Goal: Transaction & Acquisition: Book appointment/travel/reservation

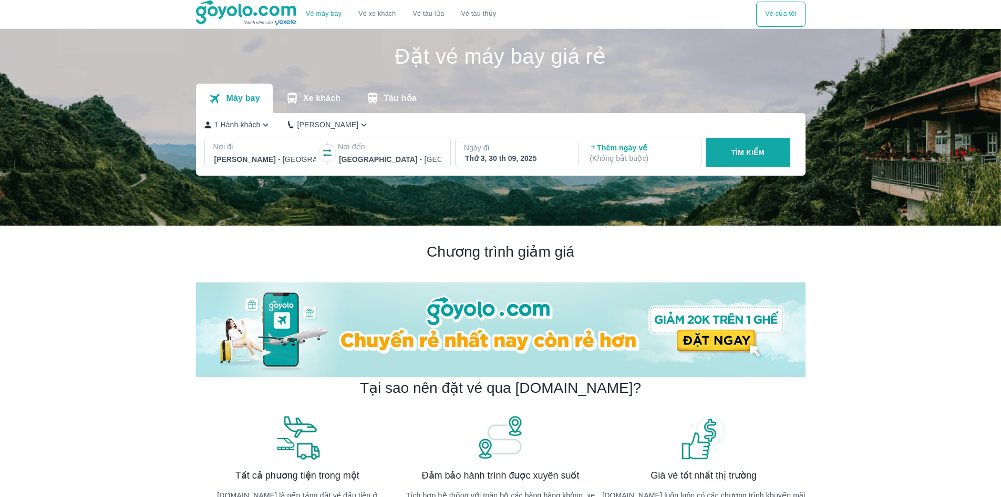
click at [512, 154] on div "Thứ 3, 30 th 09, 2025" at bounding box center [516, 158] width 102 height 11
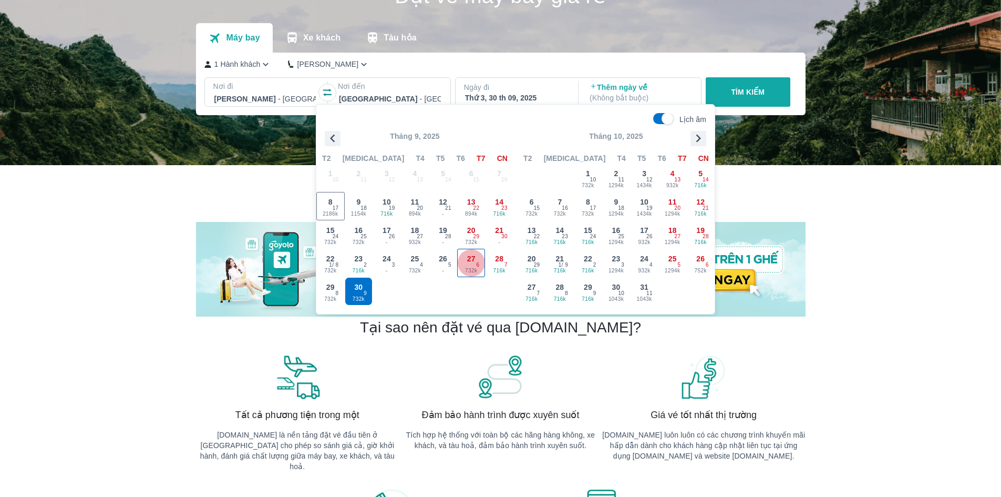
click at [475, 268] on span "732k" at bounding box center [471, 270] width 27 height 8
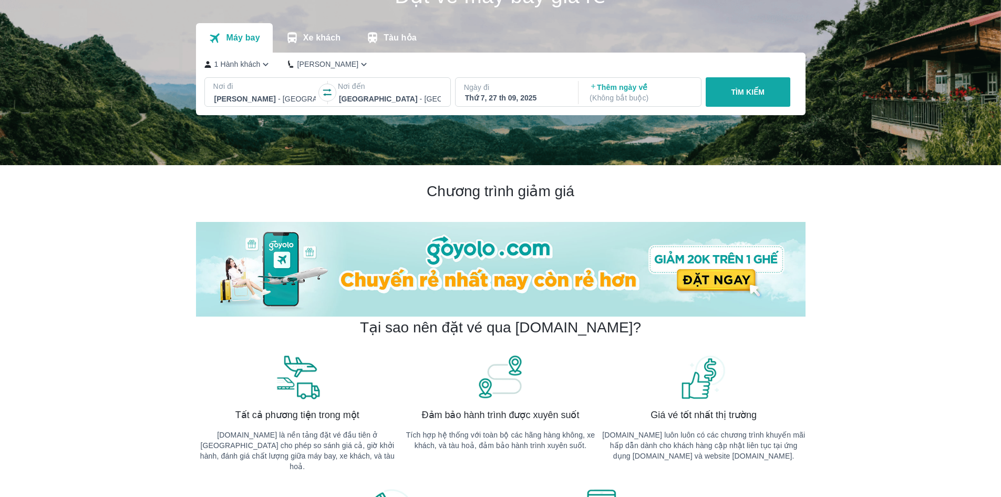
click at [741, 93] on p "TÌM KIẾM" at bounding box center [748, 92] width 34 height 11
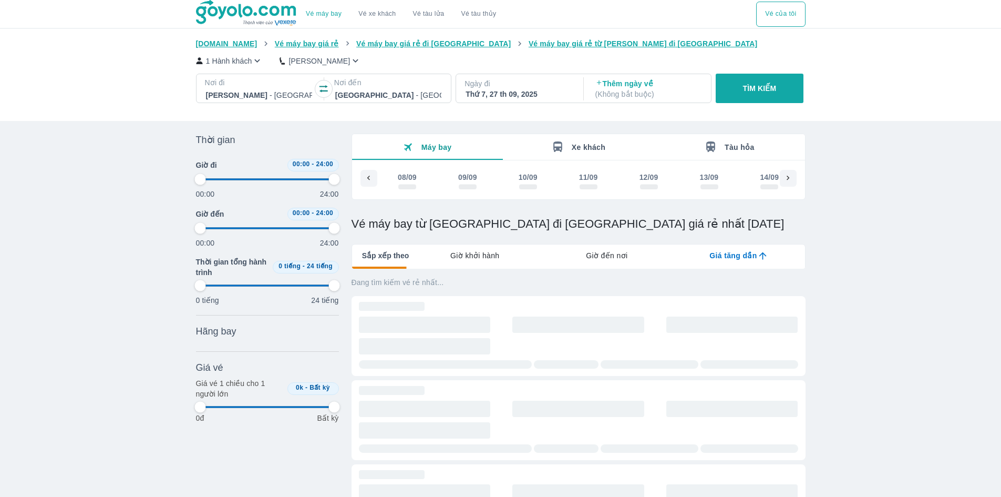
scroll to position [0, 872]
type input "97.9166666666667"
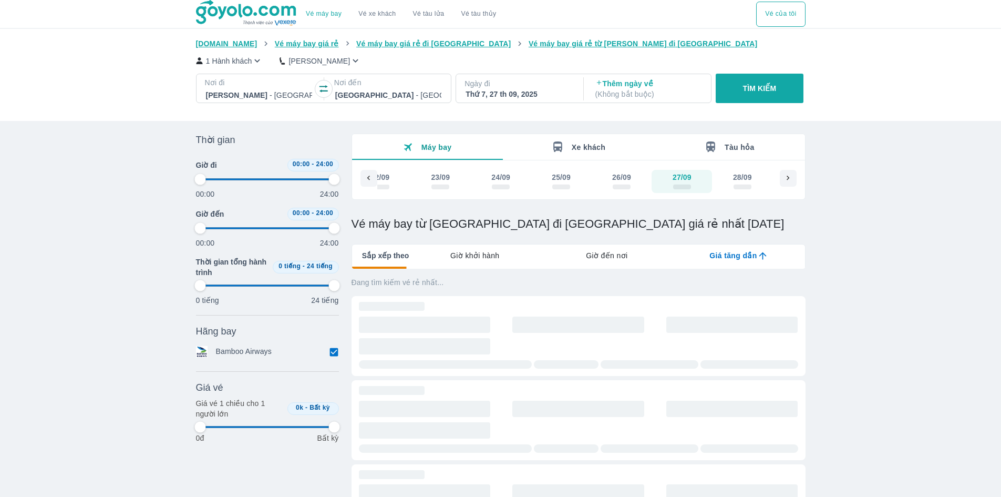
type input "97.9166666666667"
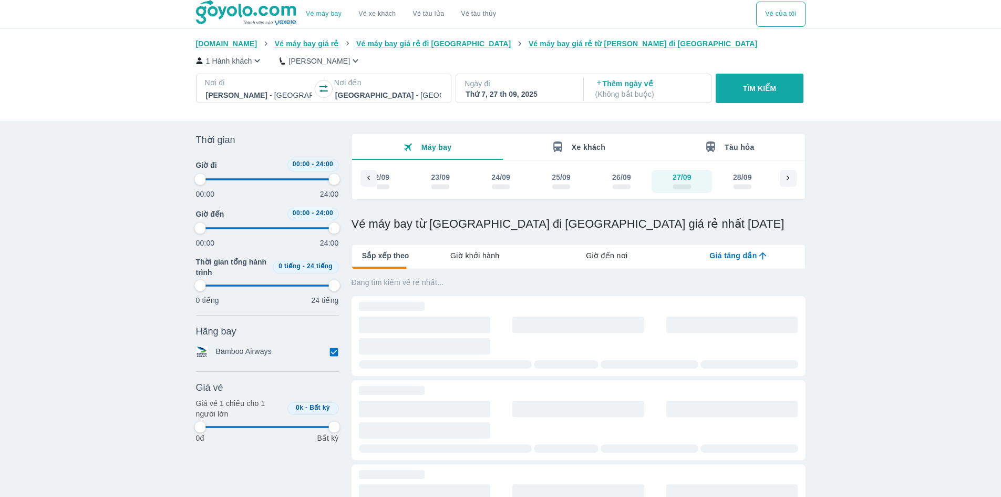
type input "97.9166666666667"
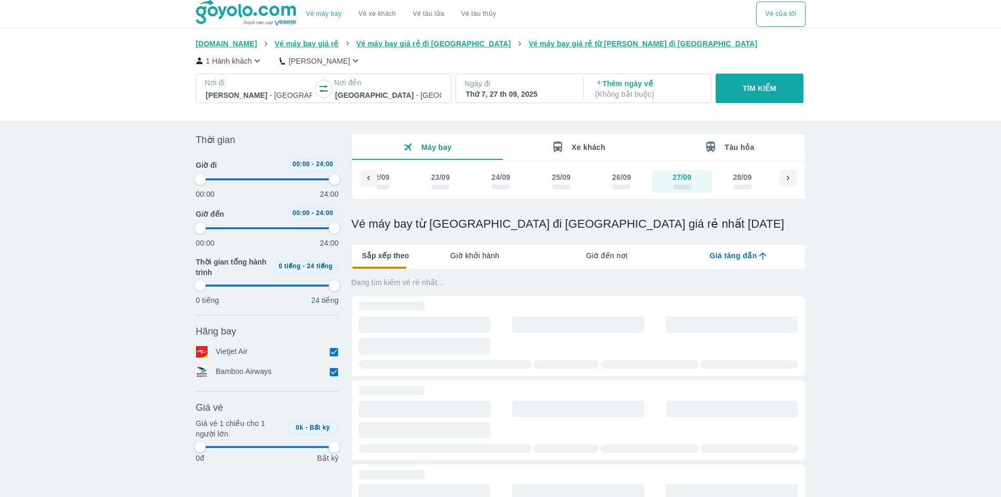
type input "97.9166666666667"
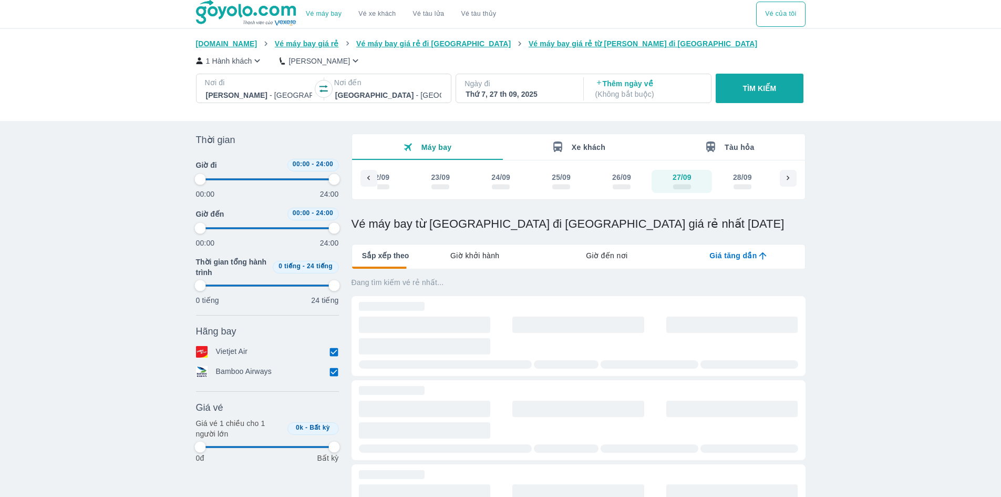
type input "97.9166666666667"
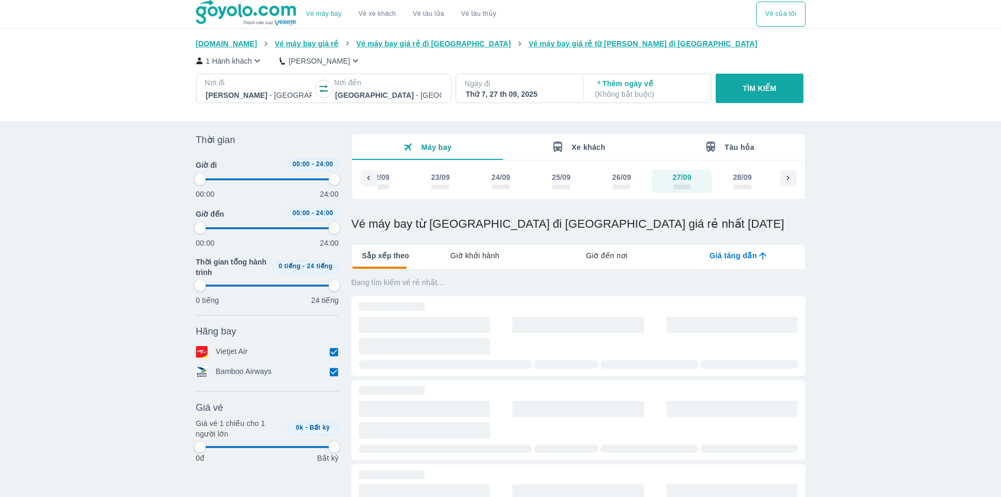
type input "97.9166666666667"
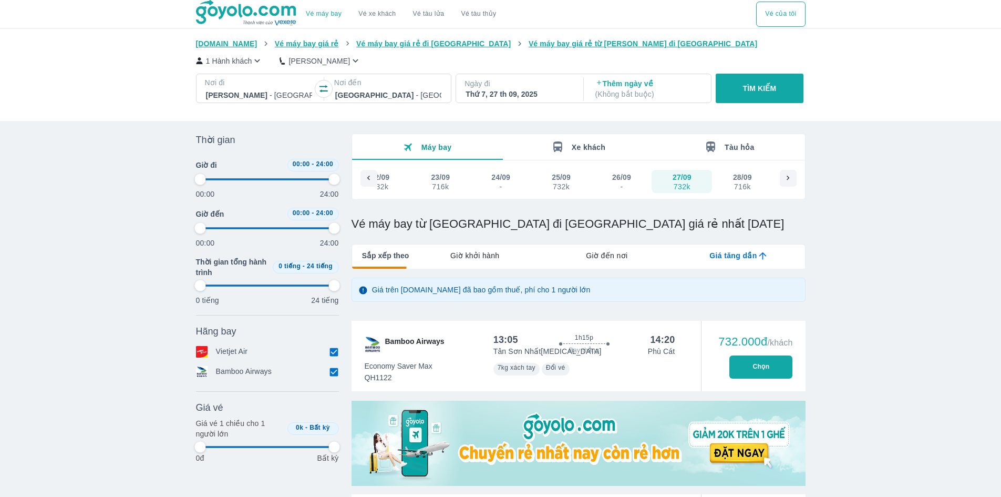
type input "97.9166666666667"
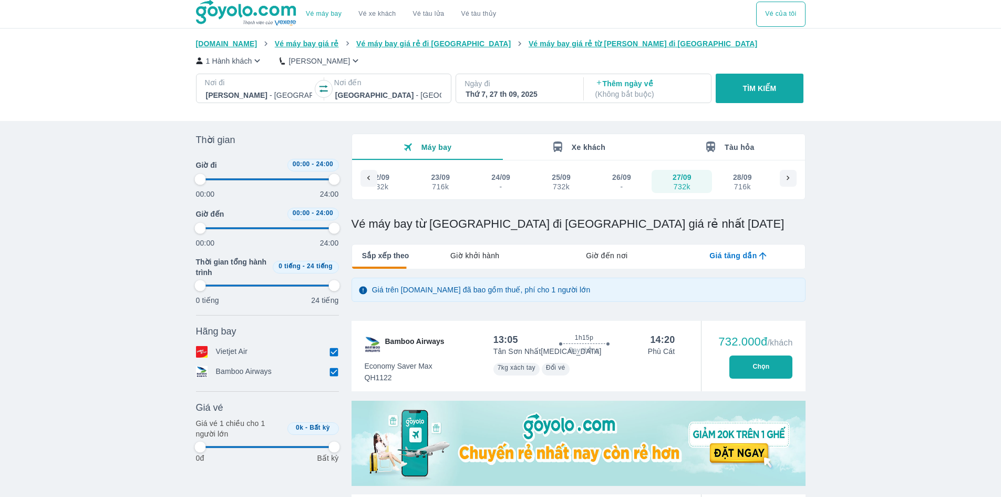
type input "97.9166666666667"
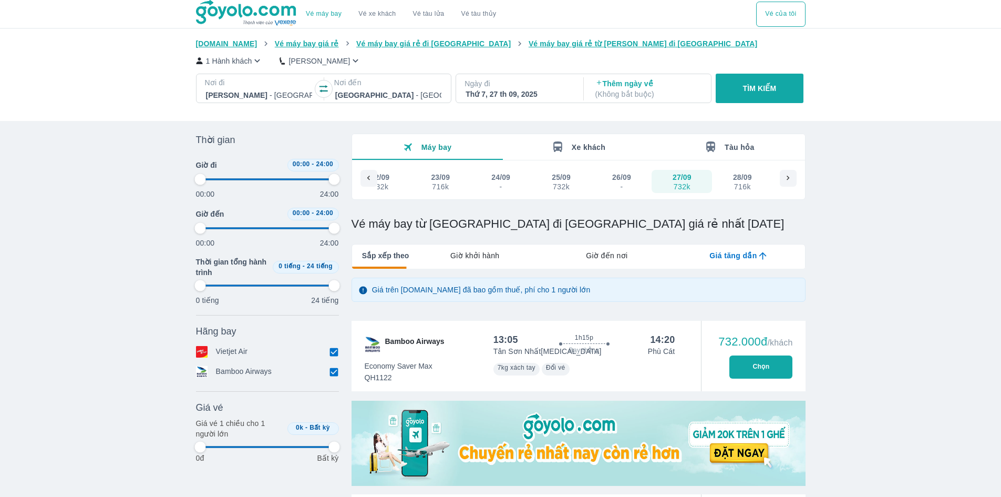
type input "97.9166666666667"
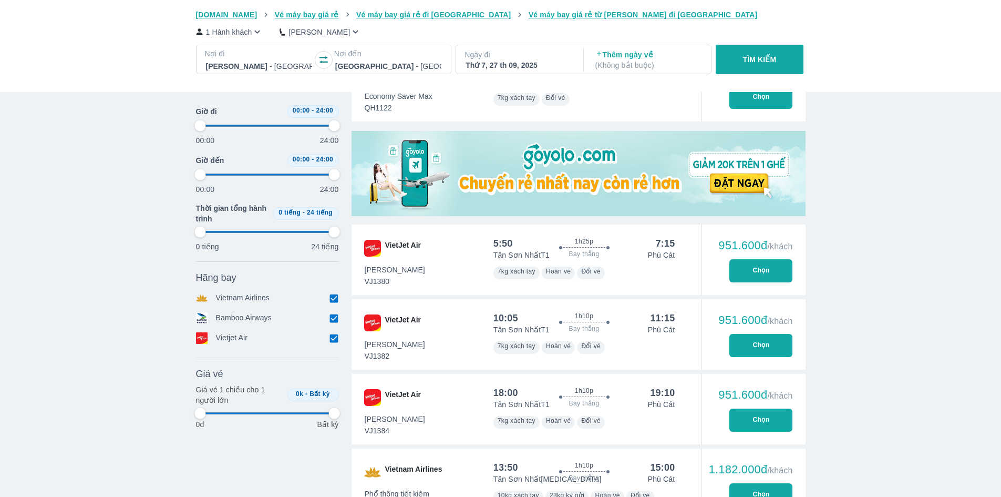
type input "97.9166666666667"
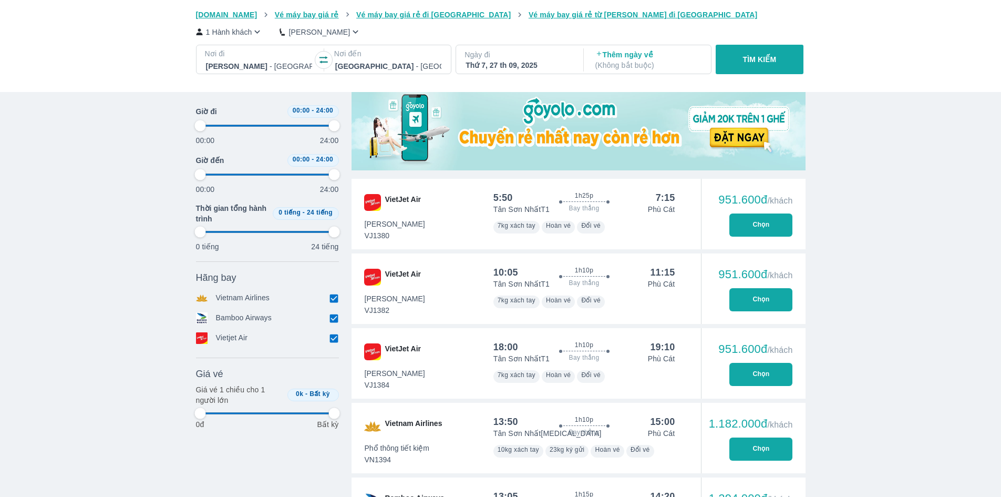
type input "97.9166666666667"
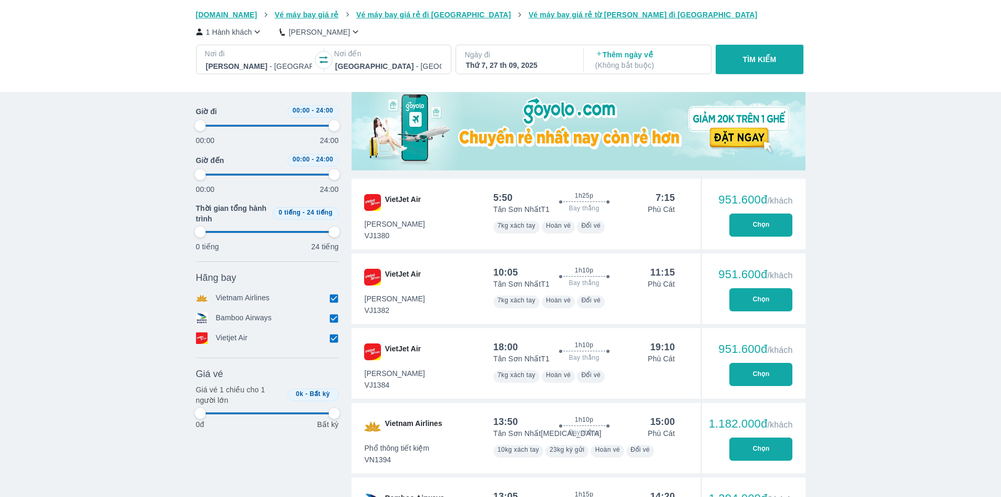
type input "97.9166666666667"
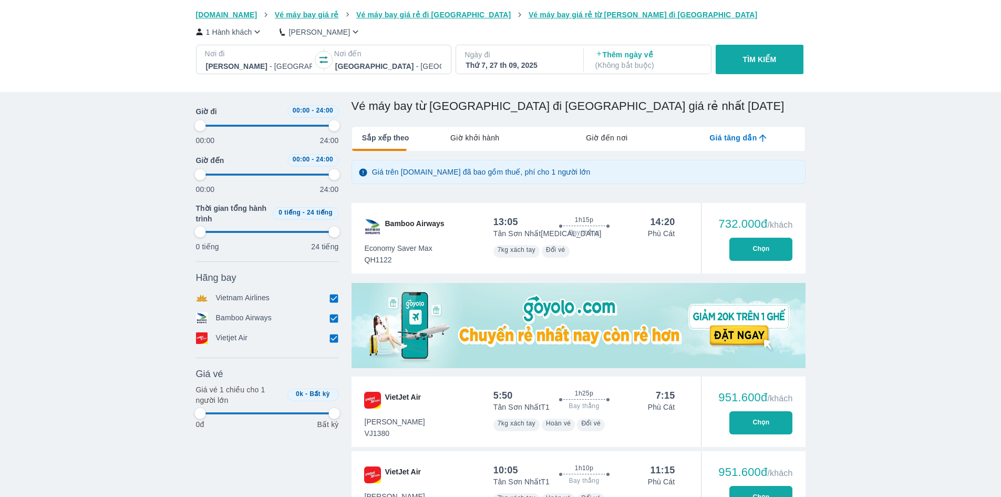
scroll to position [210, 0]
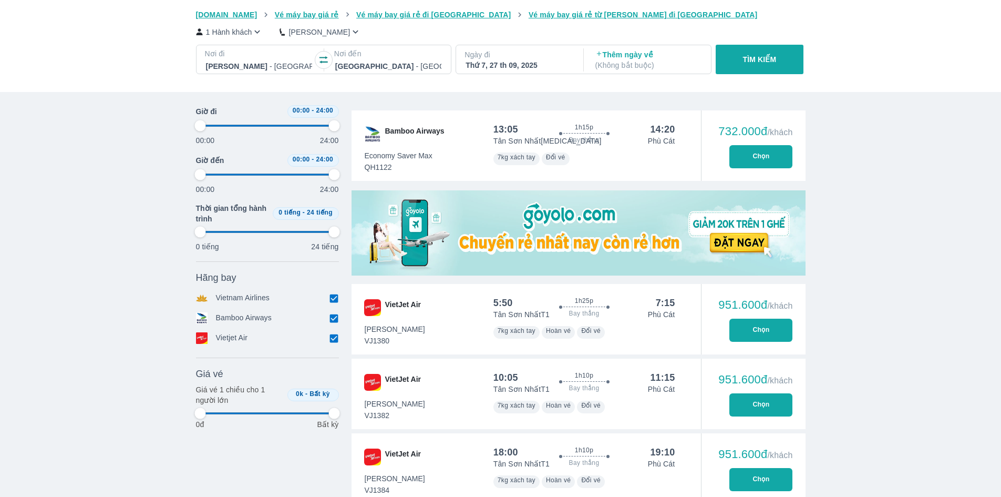
type input "97.9166666666667"
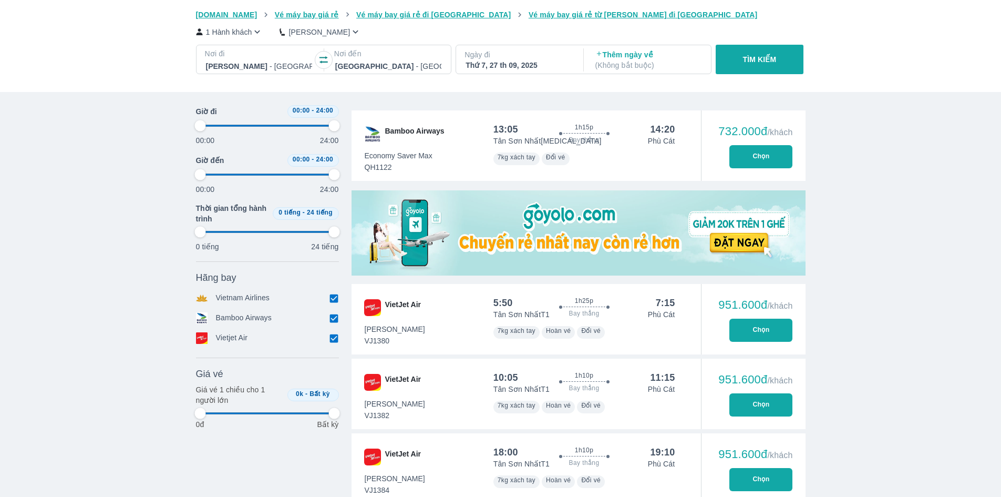
type input "97.9166666666667"
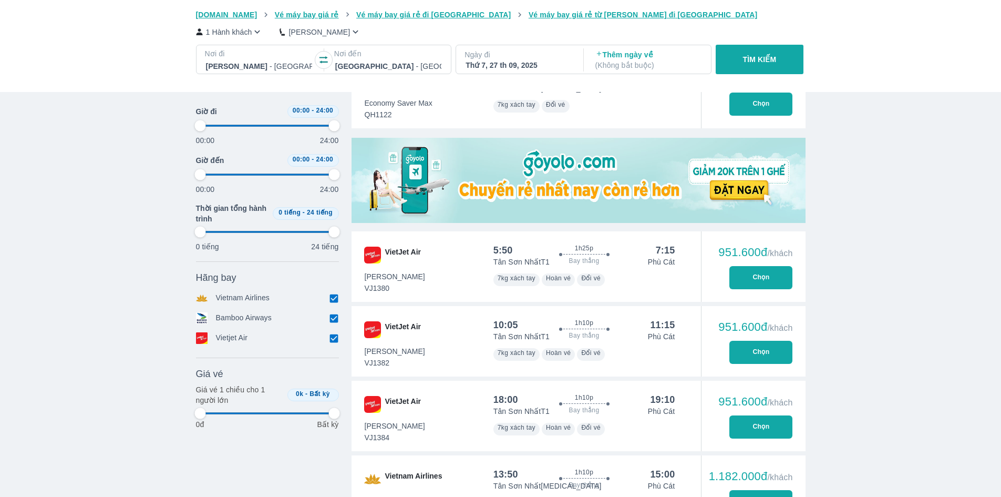
type input "97.9166666666667"
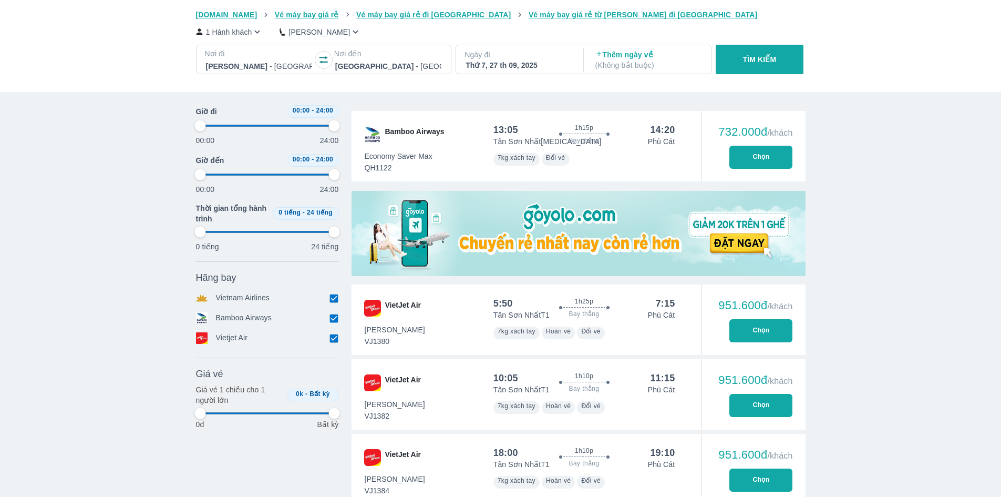
type input "97.9166666666667"
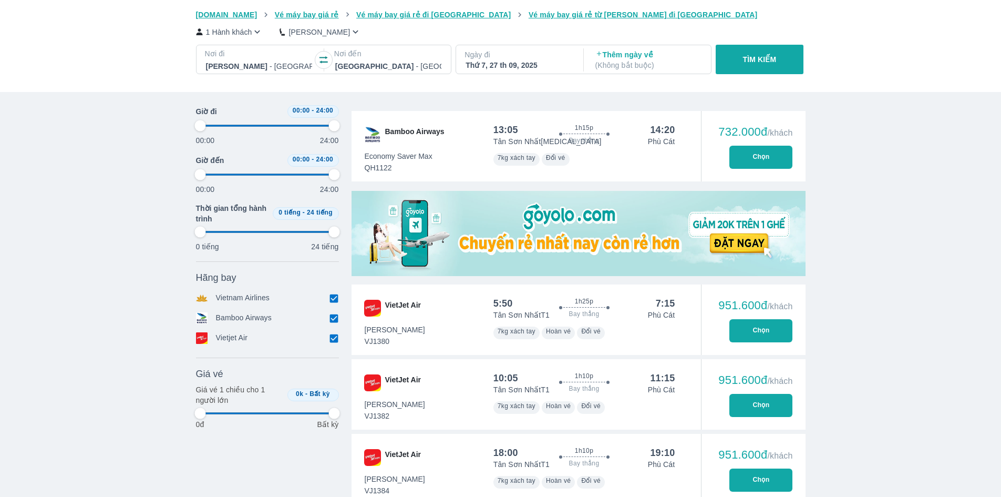
type input "97.9166666666667"
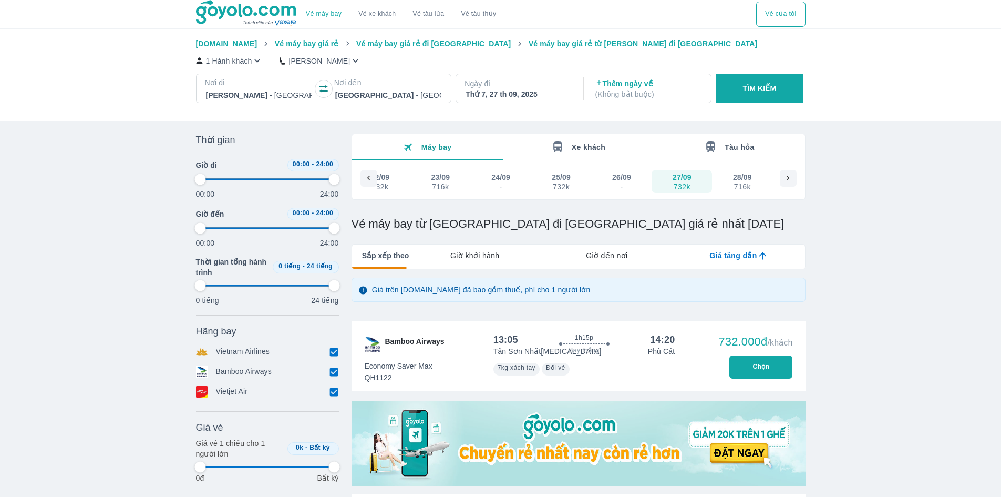
scroll to position [53, 0]
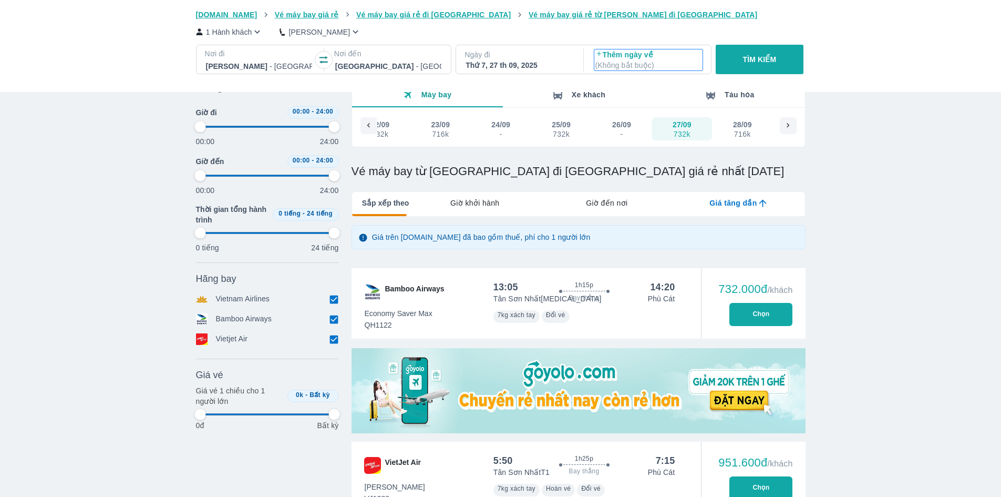
click at [620, 61] on p "( Không bắt buộc )" at bounding box center [648, 65] width 106 height 11
type input "97.9166666666667"
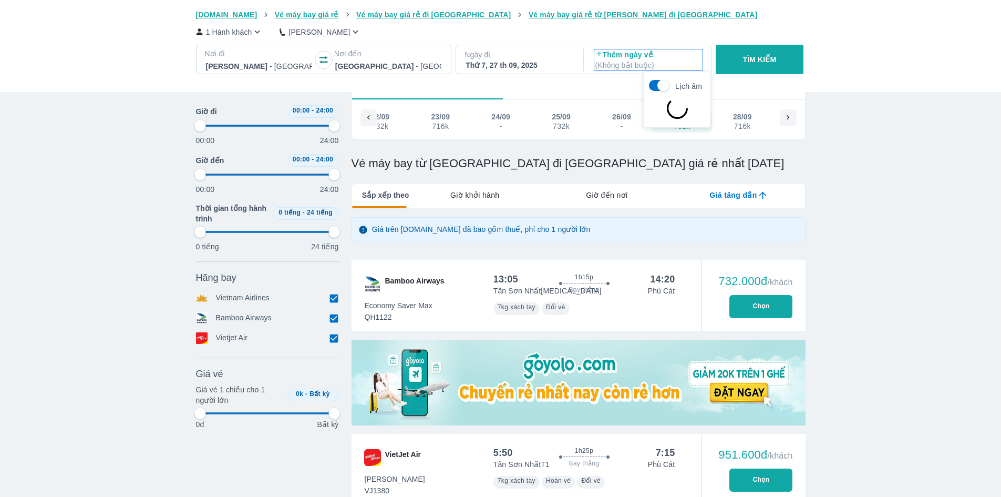
type input "97.9166666666667"
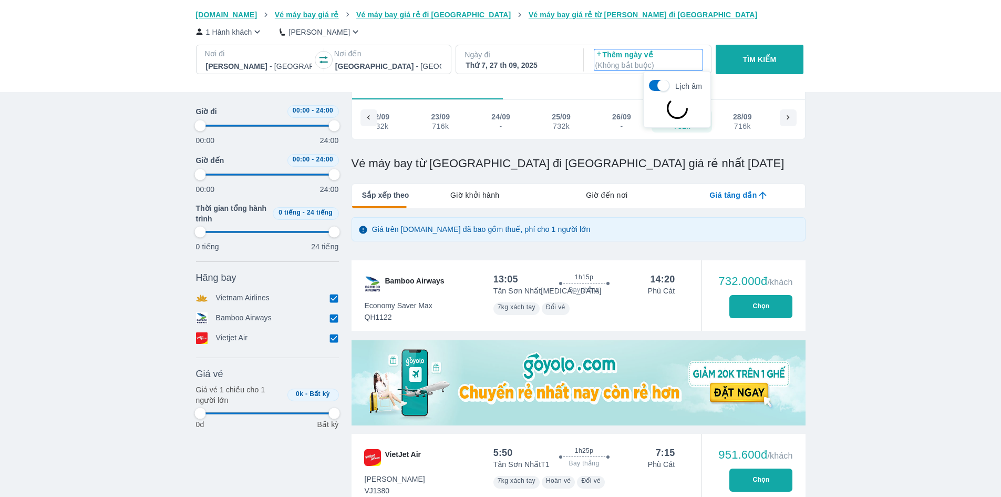
type input "97.9166666666667"
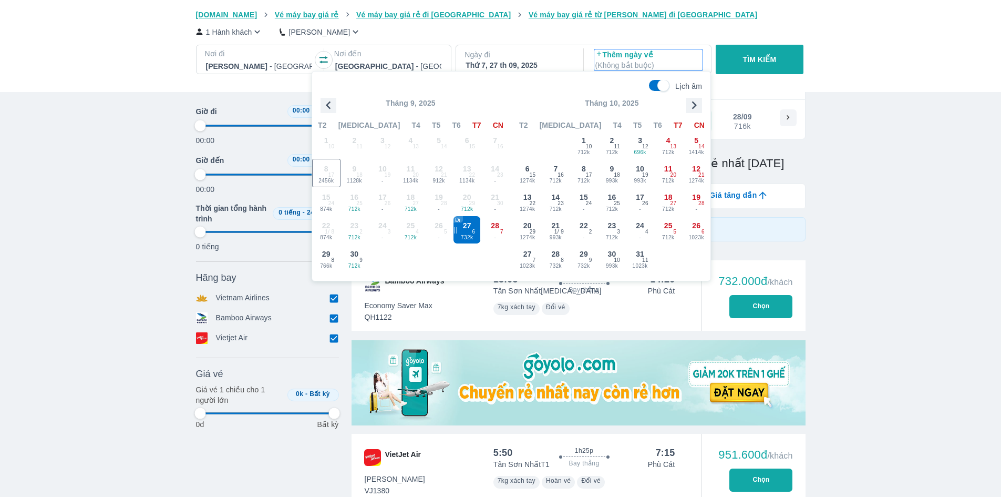
type input "97.9166666666667"
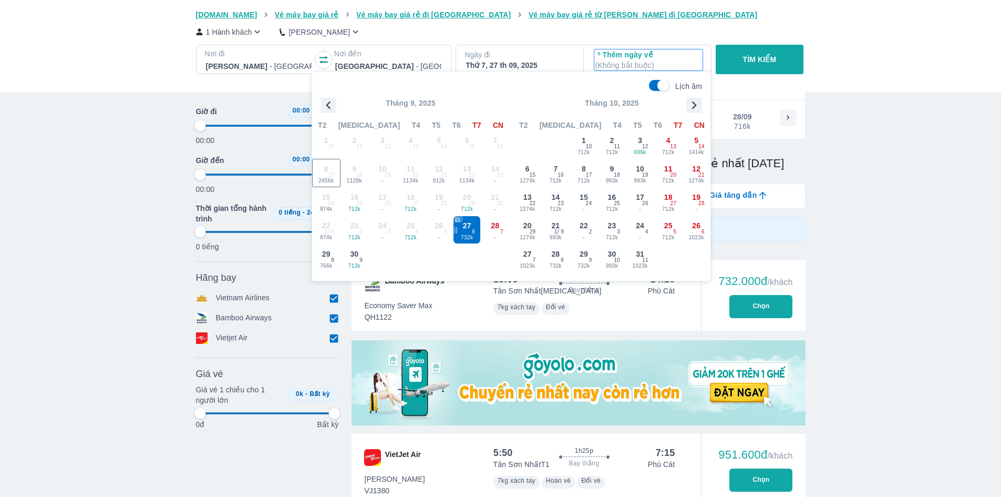
type input "97.9166666666667"
click at [361, 259] on span "9" at bounding box center [361, 260] width 3 height 8
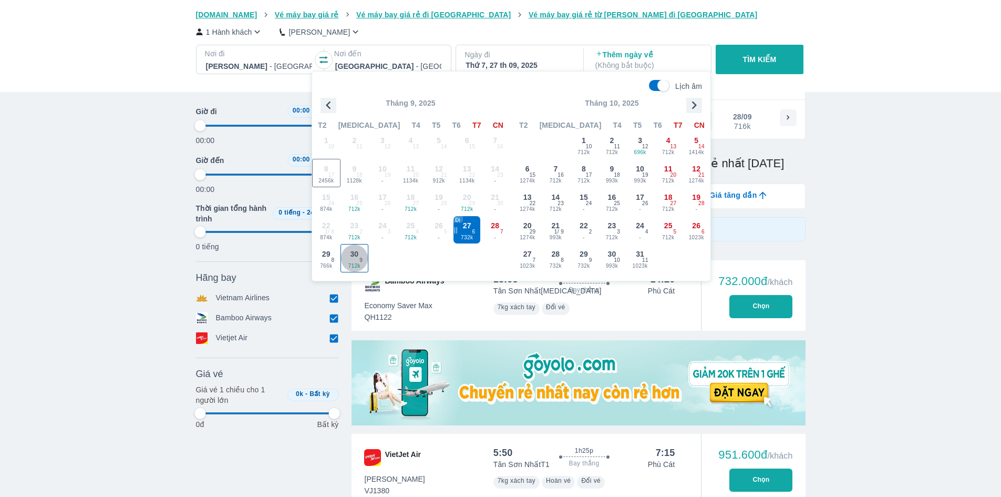
type input "97.9166666666667"
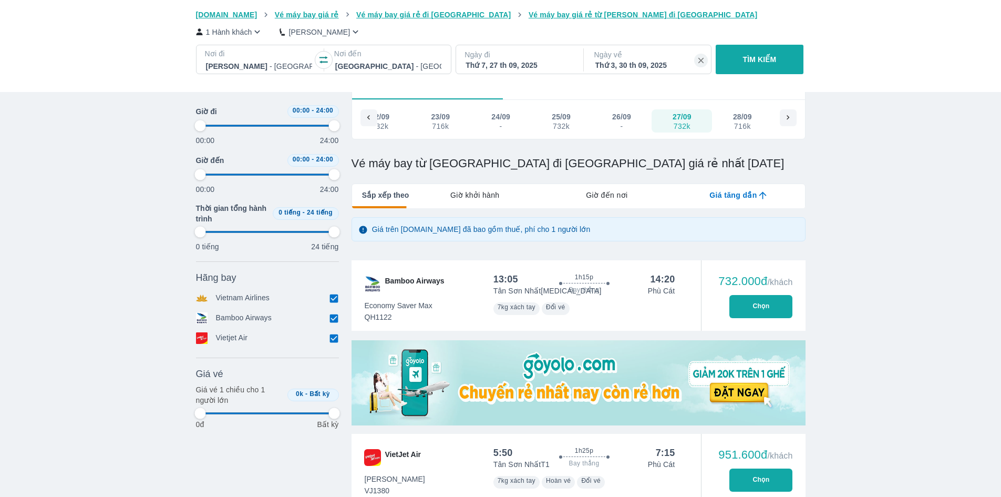
type input "97.9166666666667"
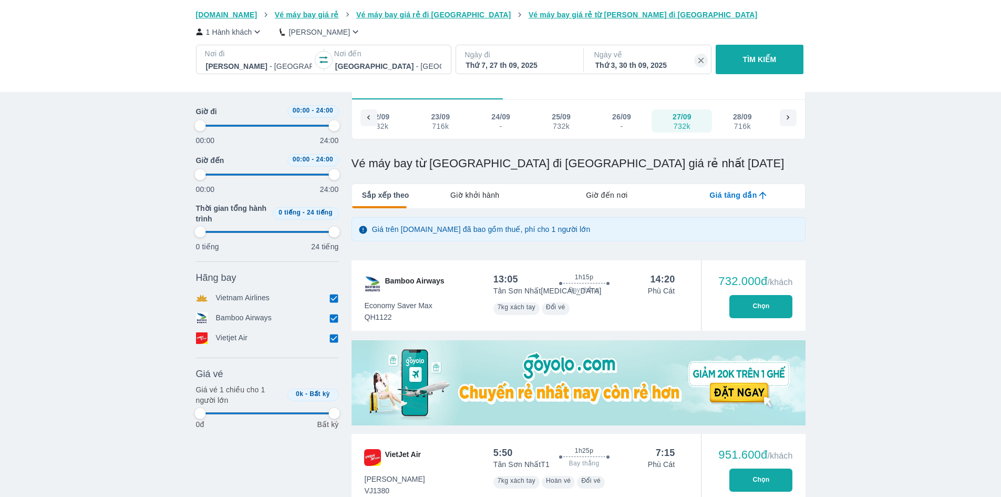
type input "97.9166666666667"
click at [765, 55] on p "TÌM KIẾM" at bounding box center [760, 59] width 34 height 11
type input "97.9166666666667"
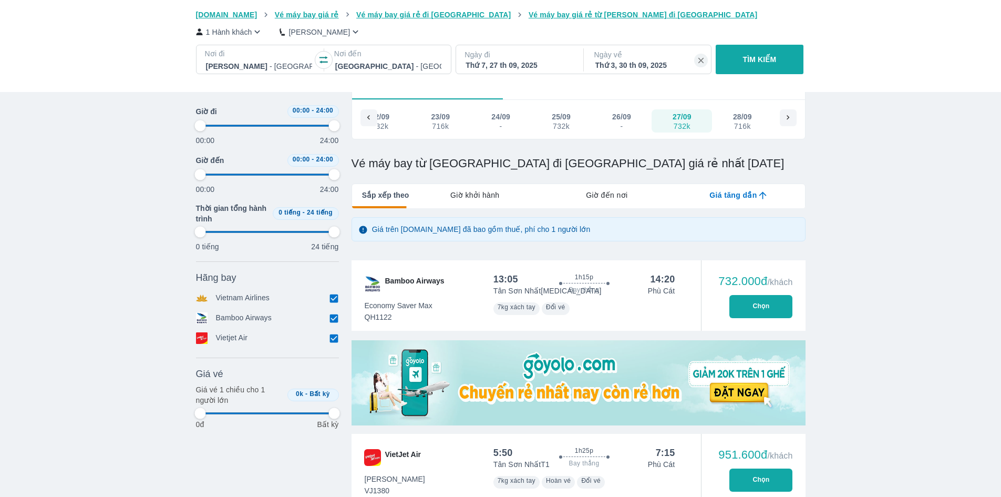
type input "97.9166666666667"
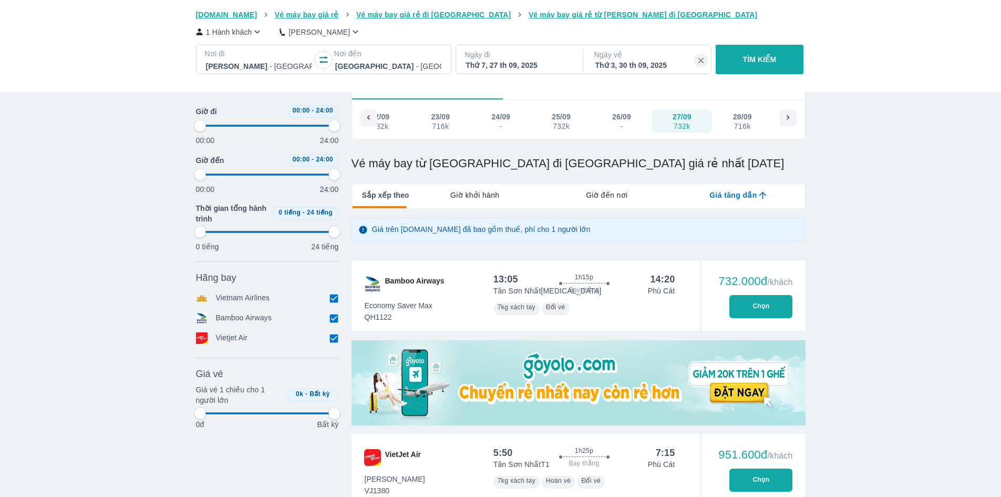
type input "97.9166666666667"
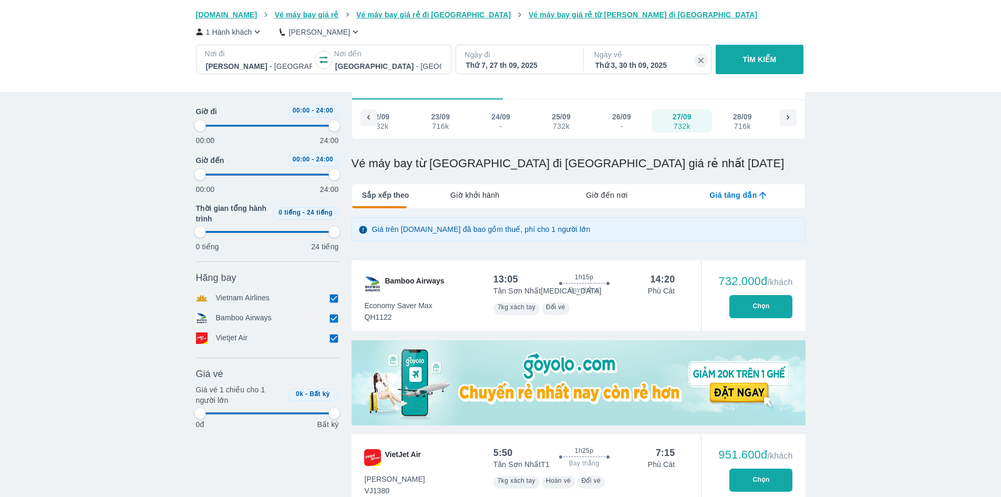
type input "97.9166666666667"
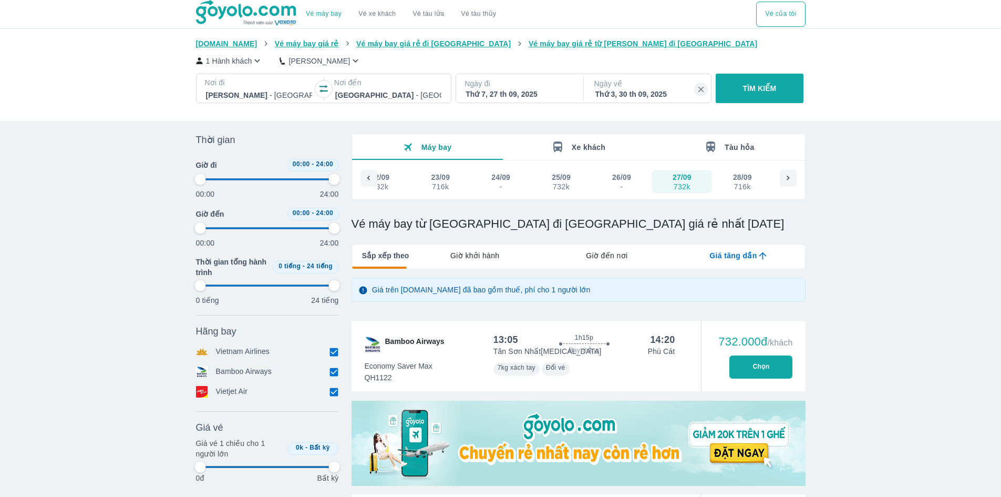
type input "97.9166666666667"
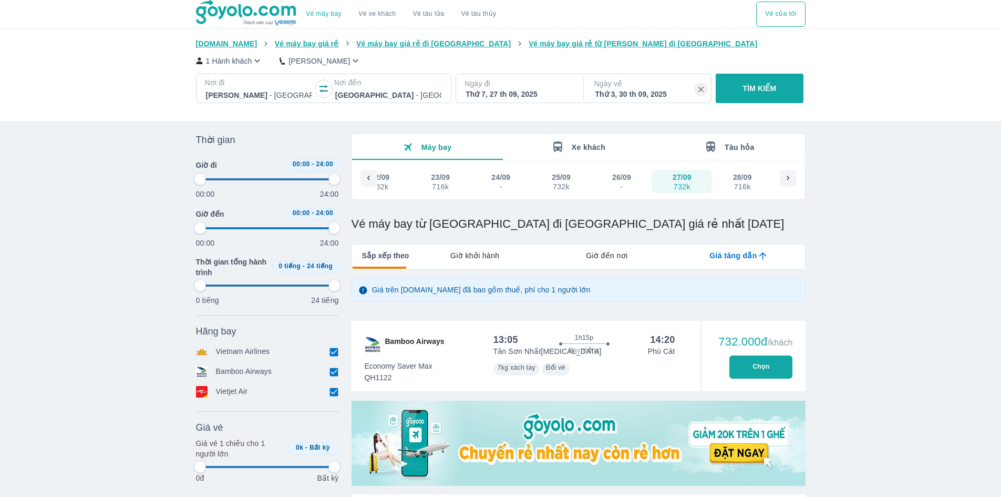
type input "97.9166666666667"
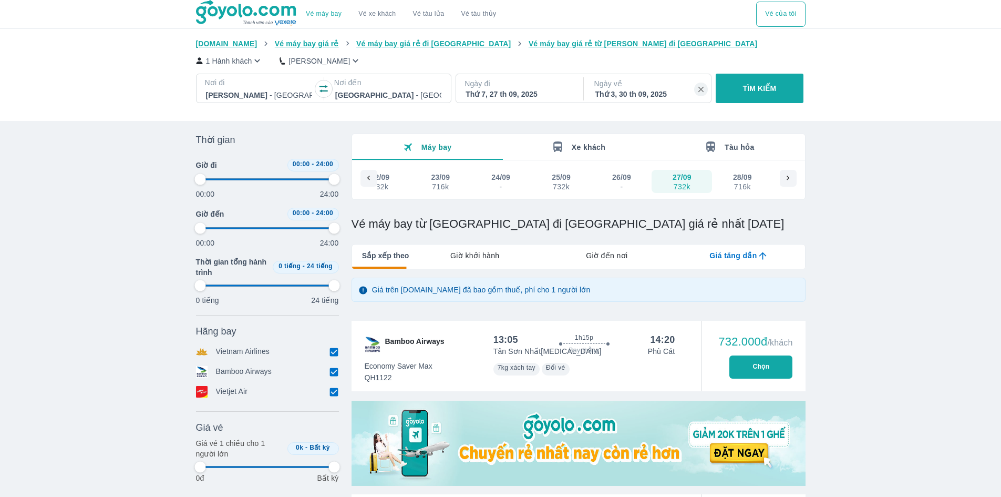
type input "97.9166666666667"
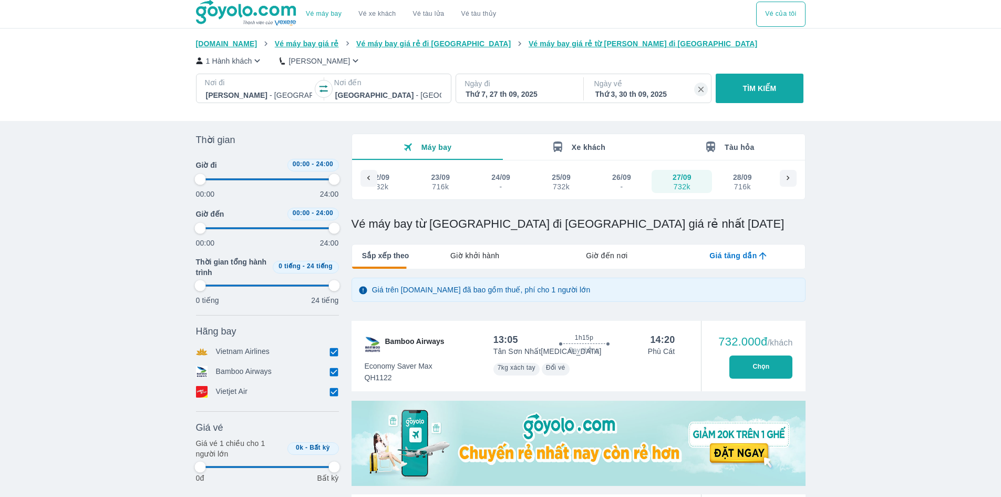
type input "97.9166666666667"
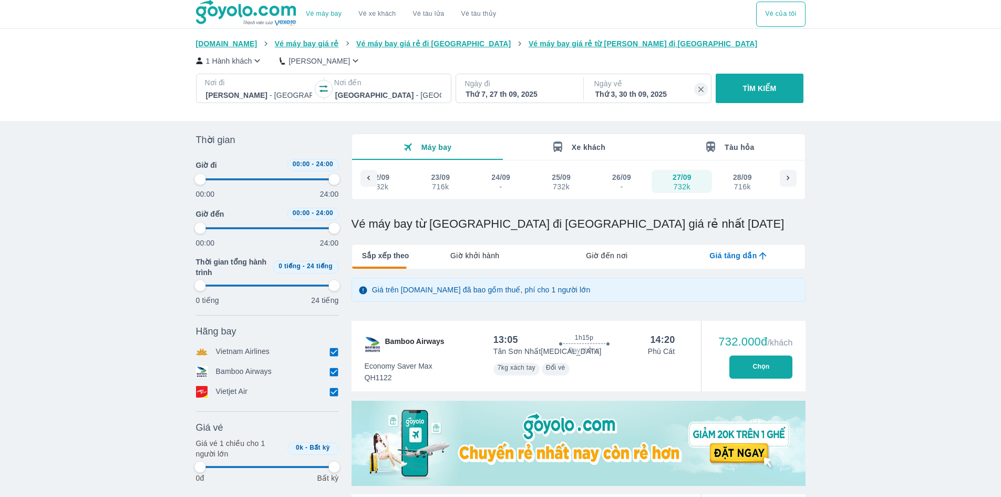
type input "97.9166666666667"
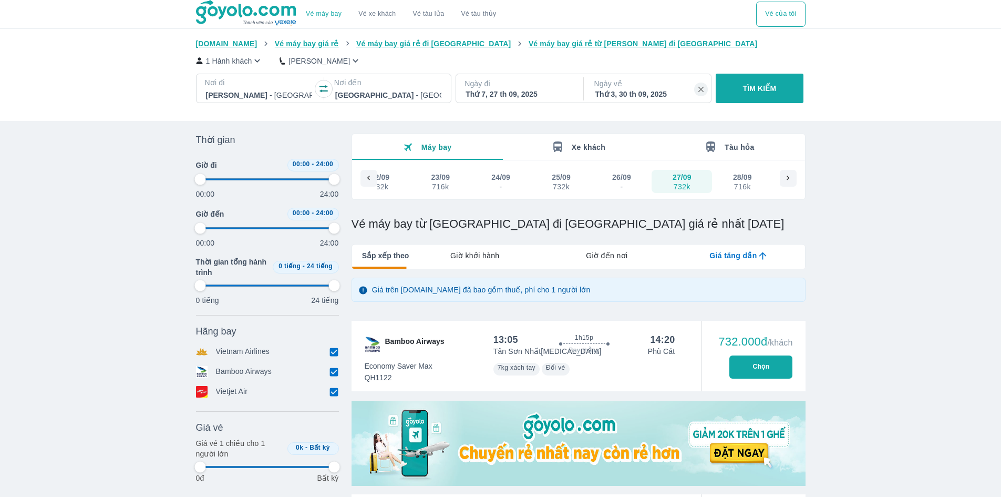
type input "97.9166666666667"
click at [767, 365] on button "Chọn" at bounding box center [761, 366] width 63 height 23
type input "97.9166666666667"
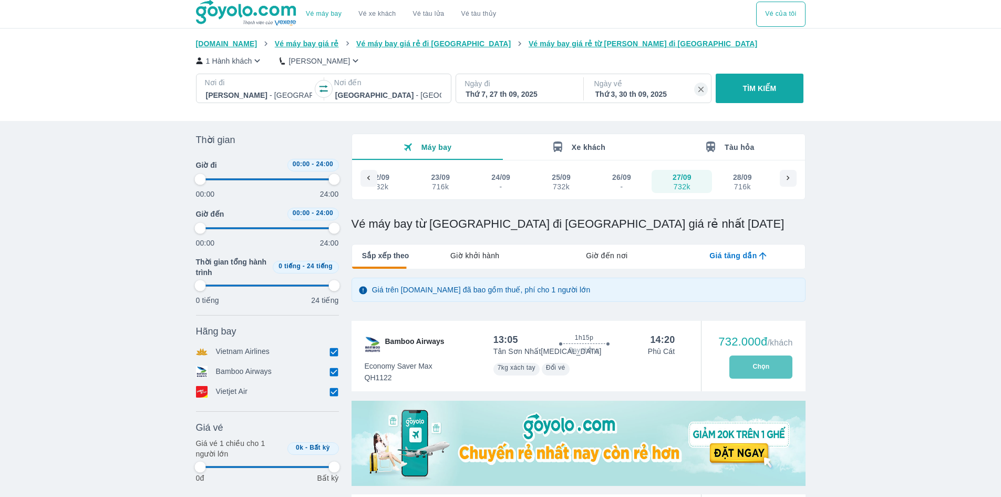
type input "97.9166666666667"
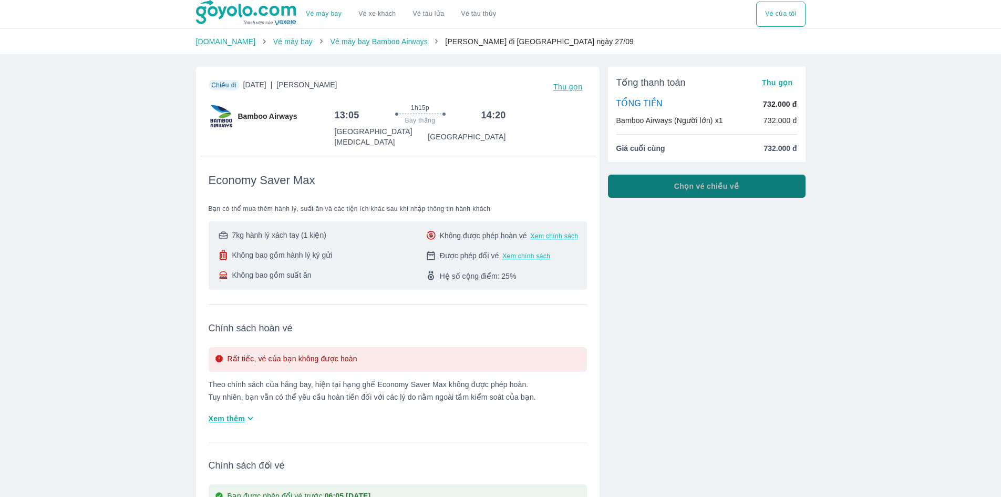
click at [774, 187] on button "Chọn vé chiều về" at bounding box center [707, 185] width 198 height 23
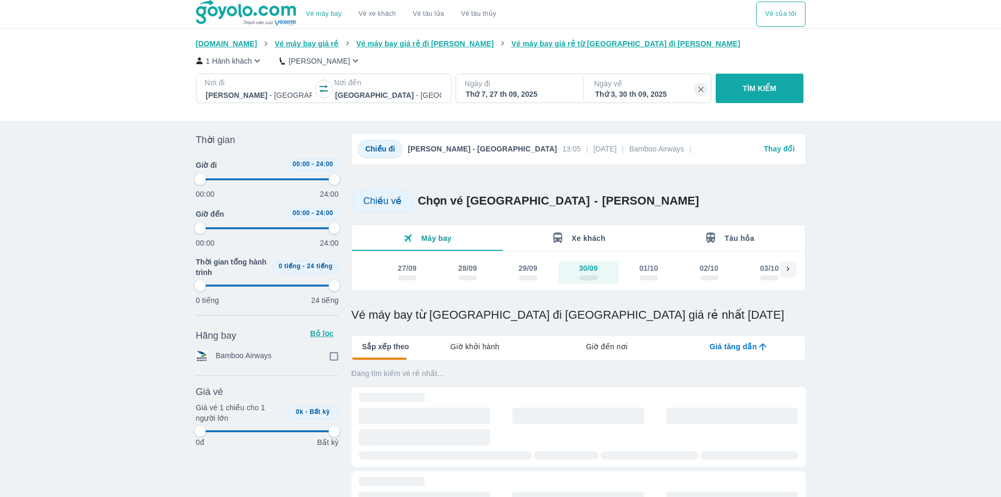
type input "97.9166666666667"
checkbox input "true"
type input "97.9166666666667"
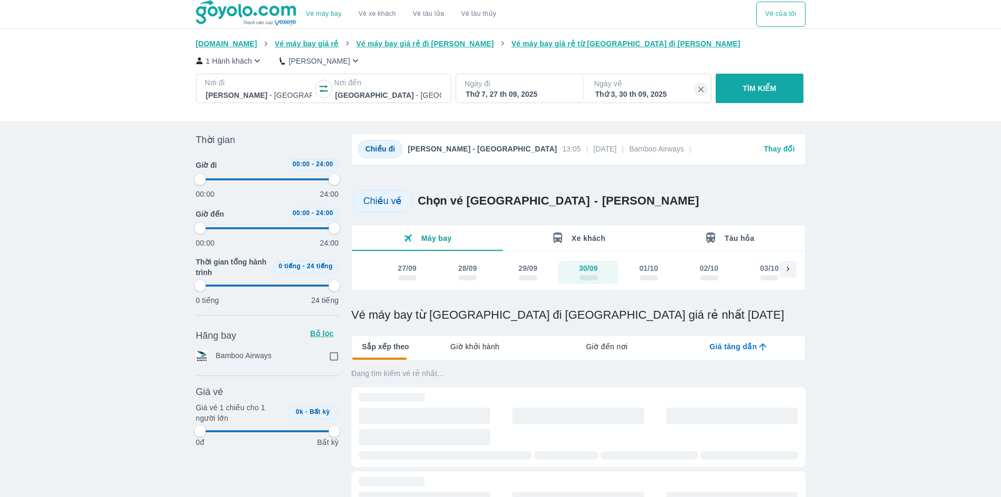
type input "97.9166666666667"
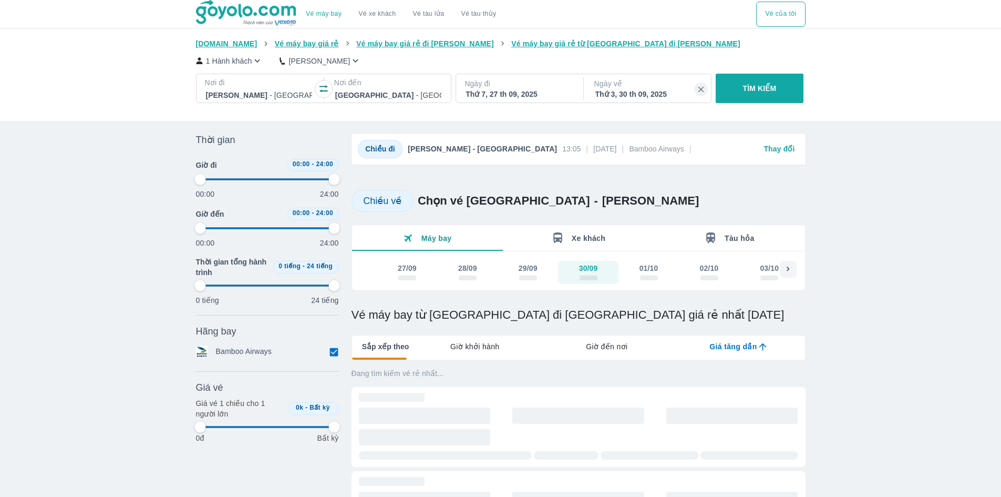
type input "97.9166666666667"
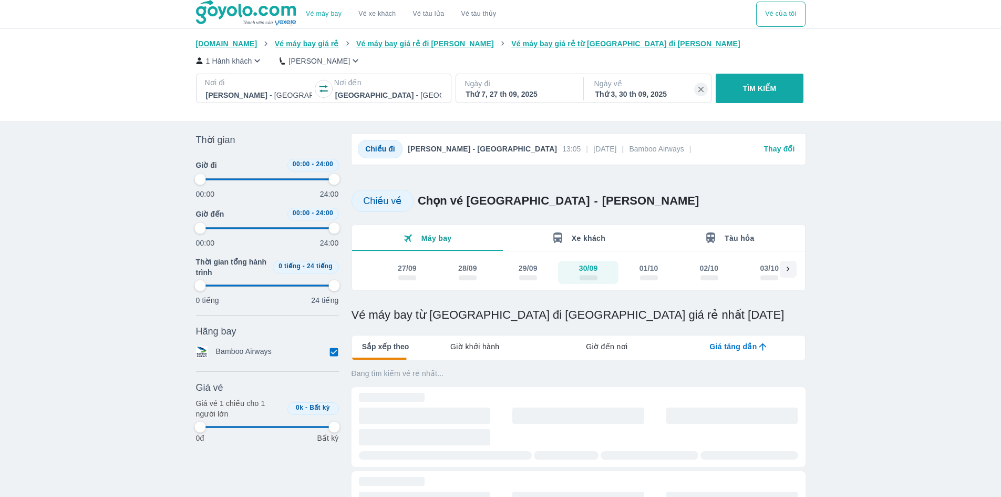
type input "97.9166666666667"
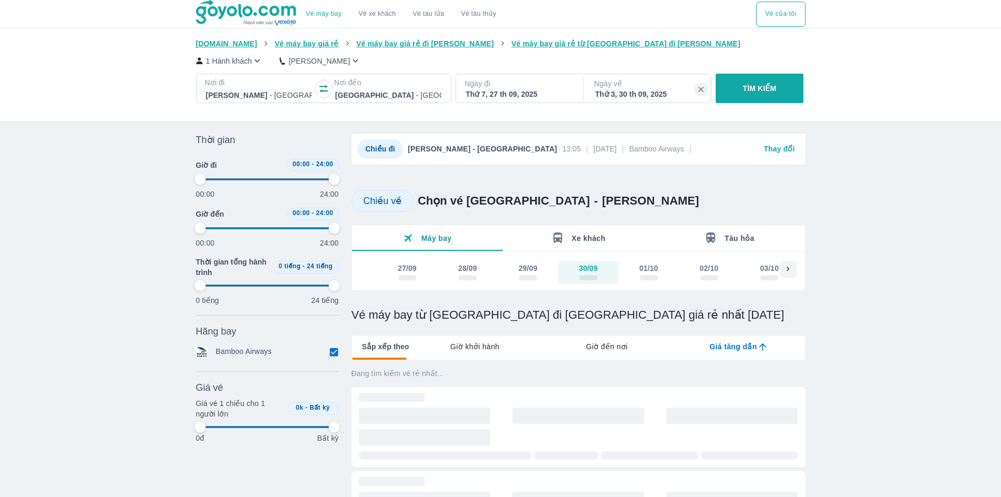
type input "97.9166666666667"
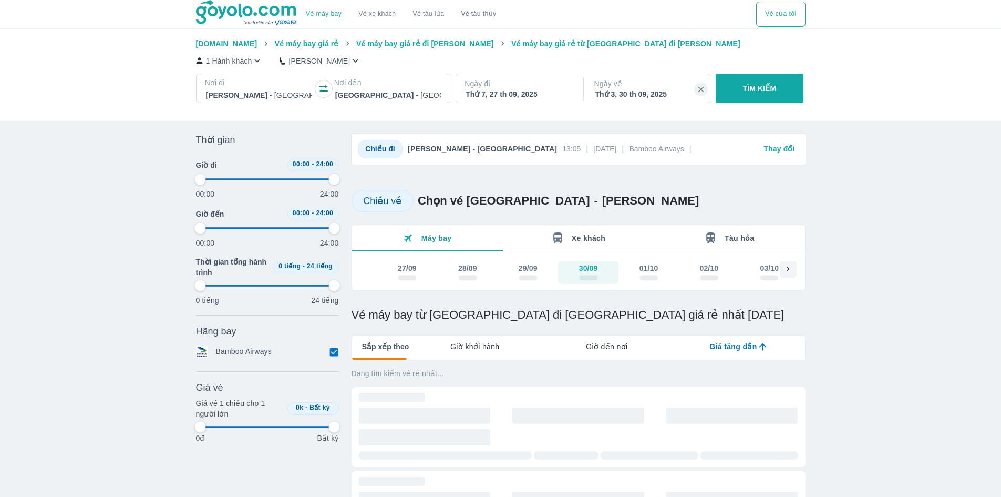
type input "97.9166666666667"
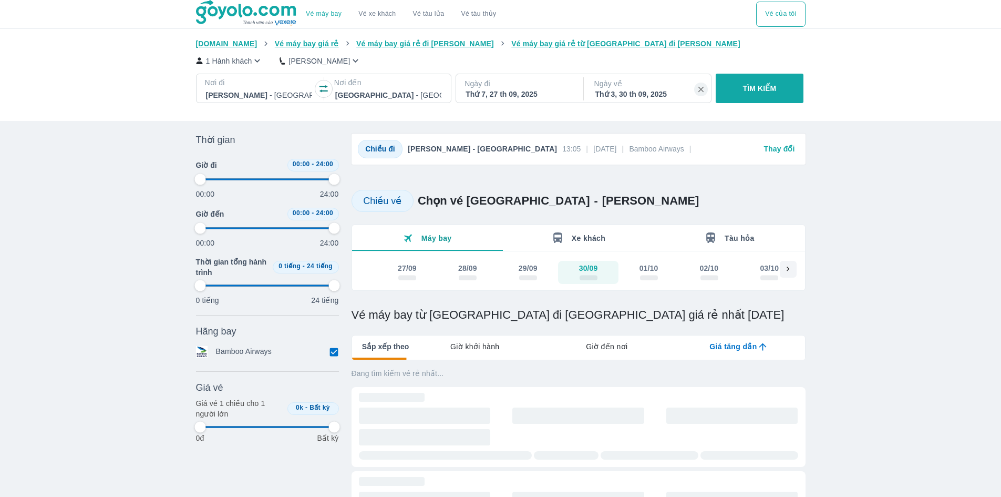
type input "97.9166666666667"
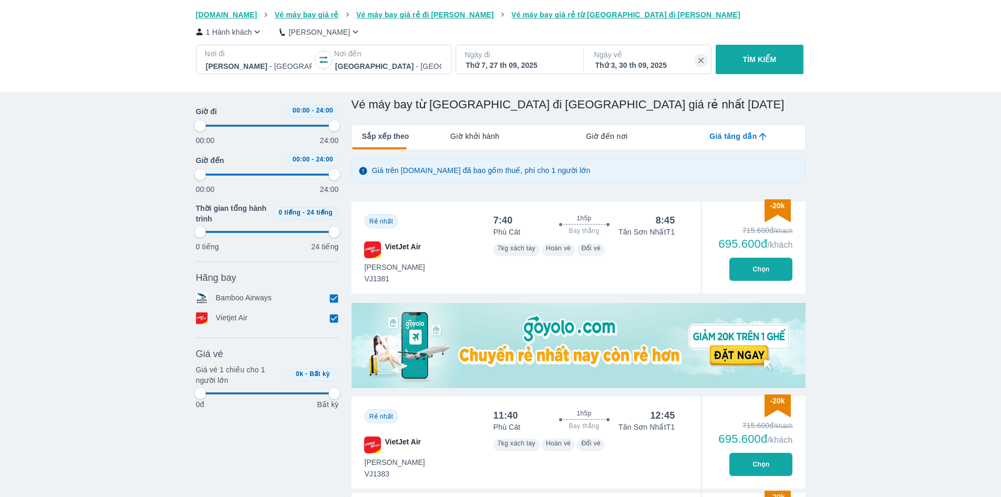
type input "97.9166666666667"
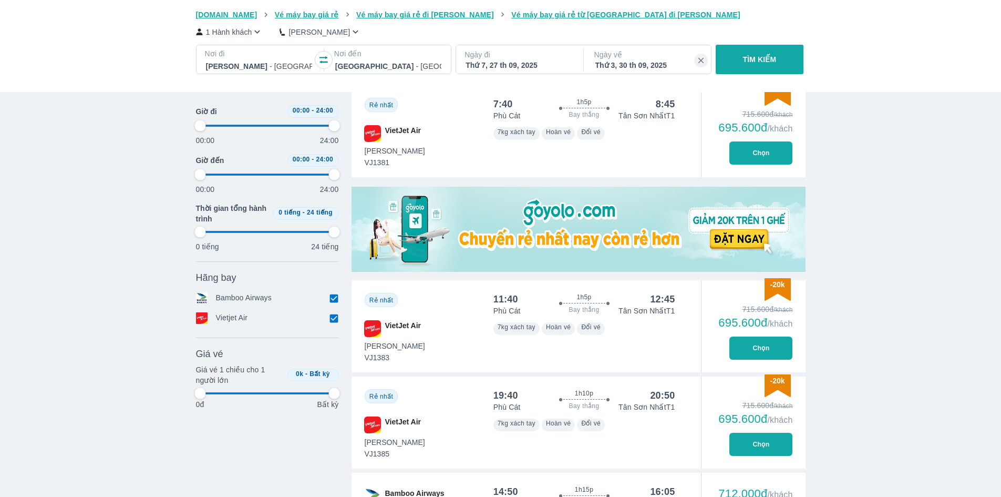
type input "97.9166666666667"
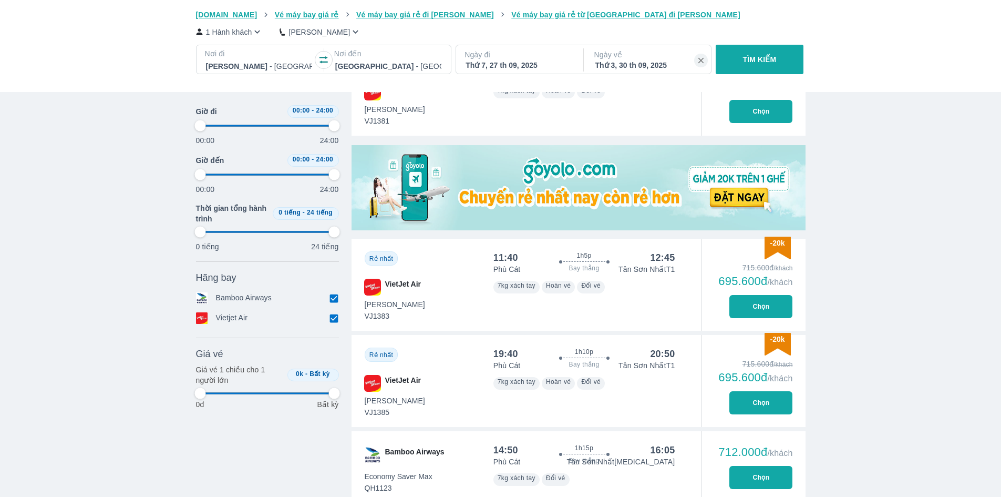
type input "97.9166666666667"
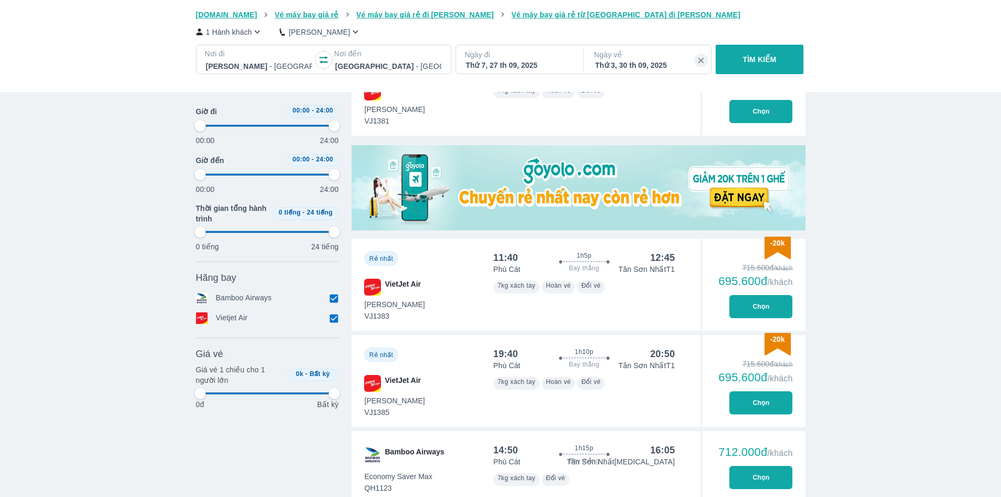
type input "97.9166666666667"
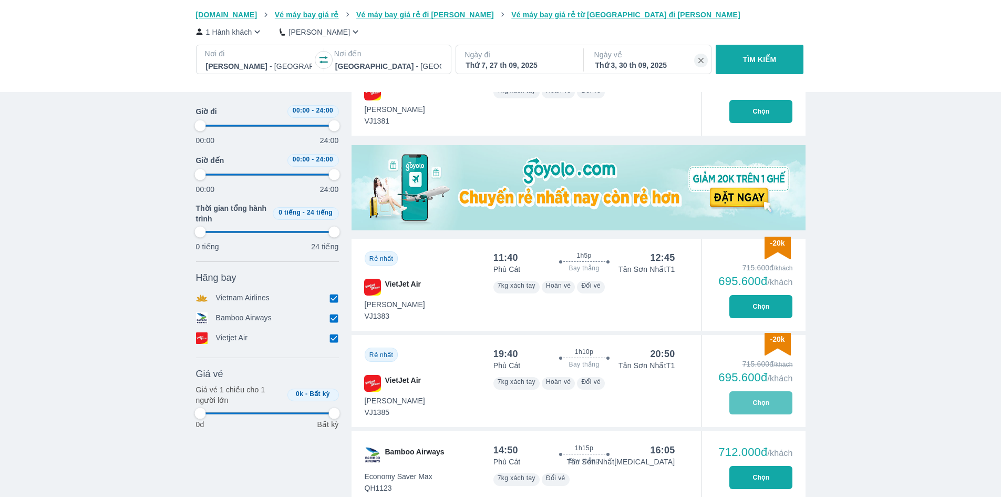
click at [774, 412] on button "Chọn" at bounding box center [761, 402] width 63 height 23
type input "97.9166666666667"
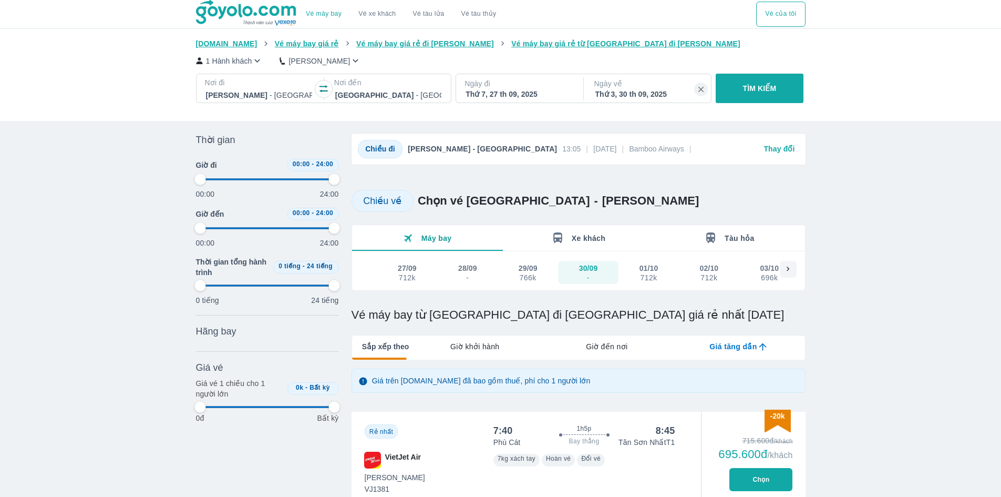
scroll to position [1, 0]
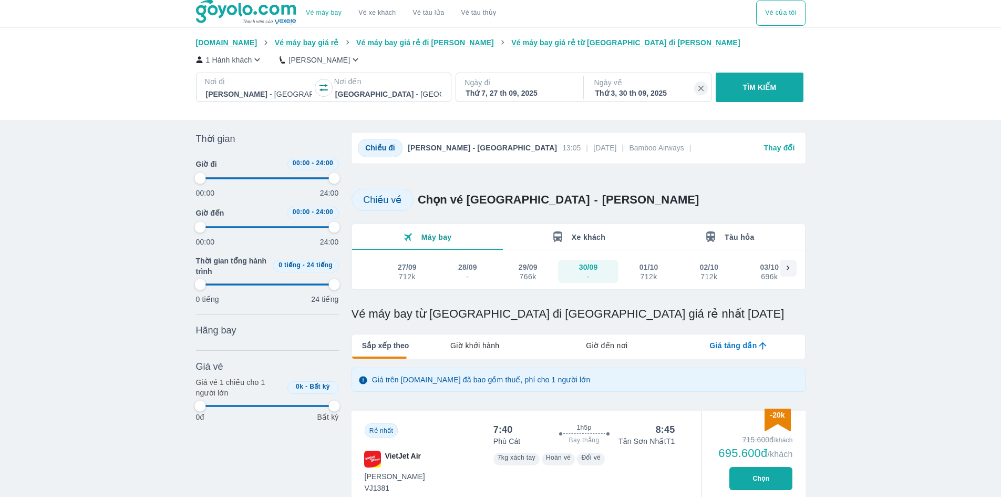
type input "97.9166666666667"
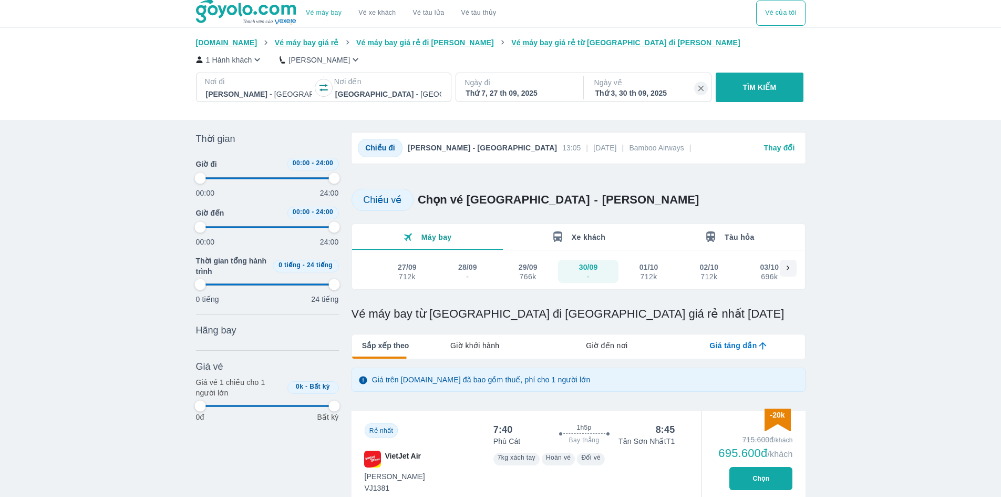
type input "97.9166666666667"
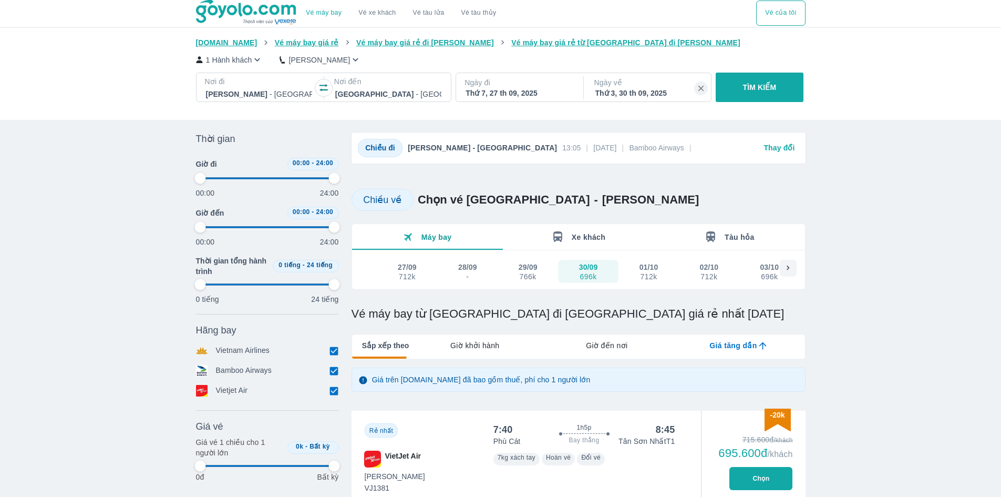
type input "97.9166666666667"
